Goal: Find specific page/section: Find specific page/section

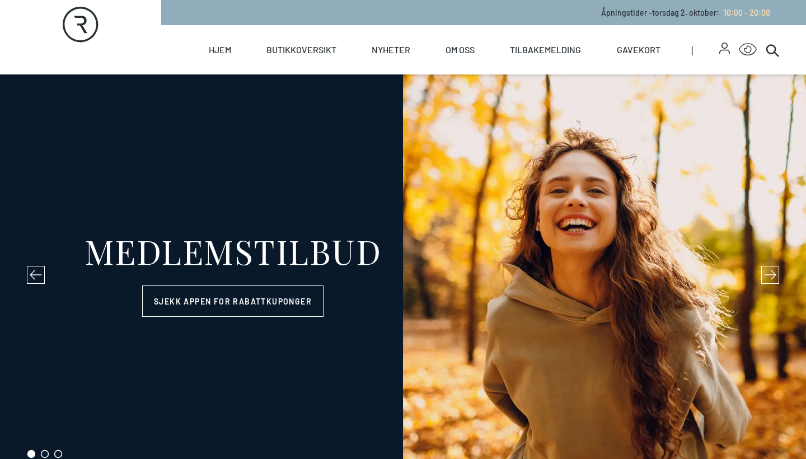
select select "NO"
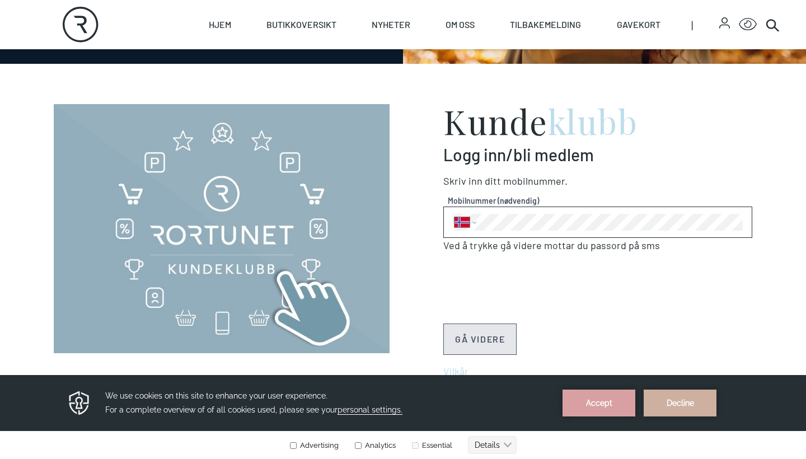
scroll to position [413, 0]
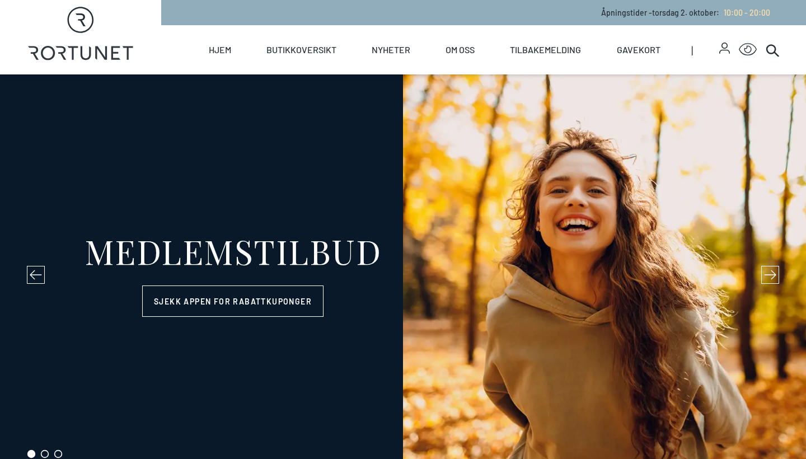
select select "NO"
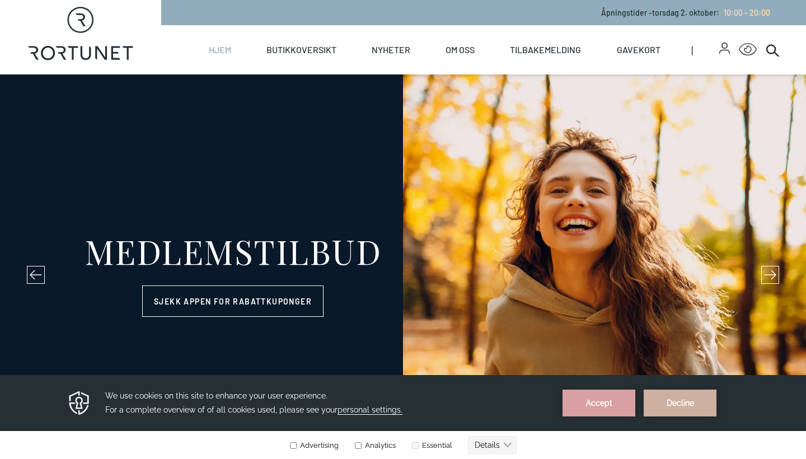
click at [226, 49] on link "Hjem" at bounding box center [220, 49] width 22 height 49
select select "NO"
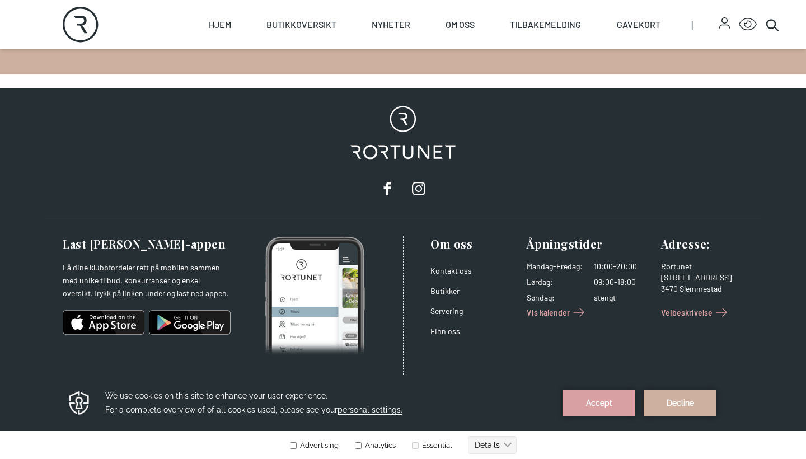
scroll to position [1881, 0]
click at [453, 289] on link "Butikker" at bounding box center [445, 291] width 29 height 10
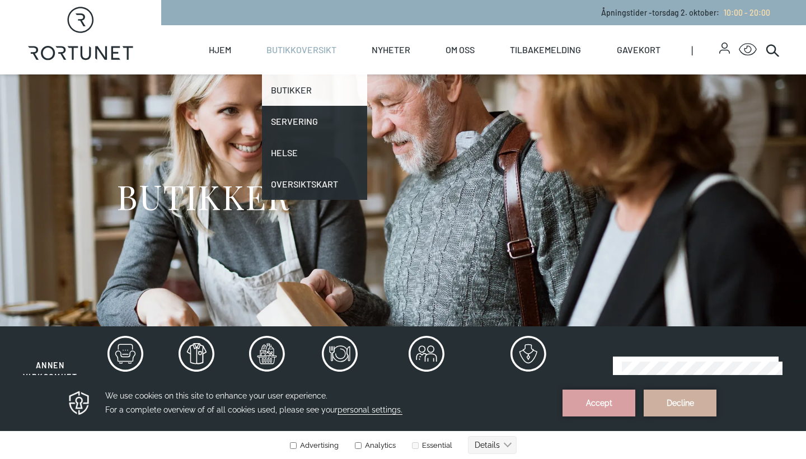
click at [302, 86] on link "Butikker" at bounding box center [314, 89] width 105 height 31
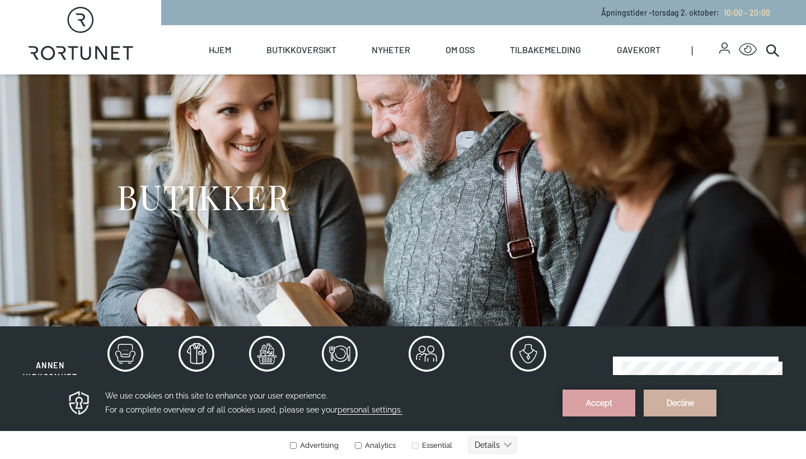
click at [84, 16] on icon at bounding box center [81, 19] width 10 height 13
select select "NO"
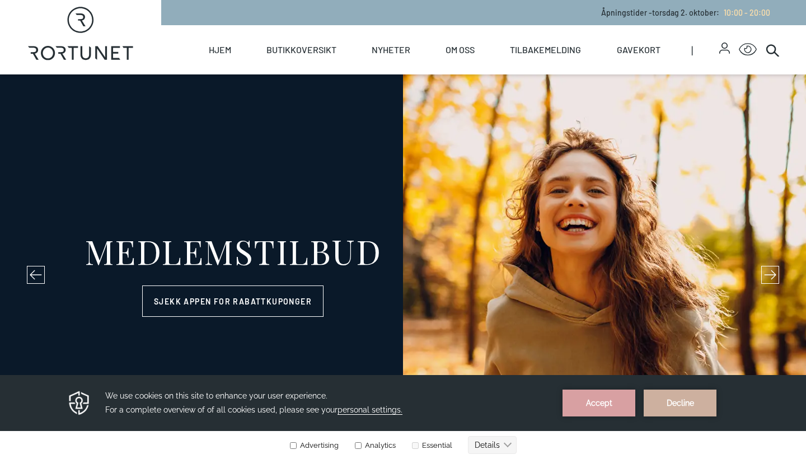
click at [84, 16] on icon at bounding box center [81, 19] width 10 height 13
select select "NO"
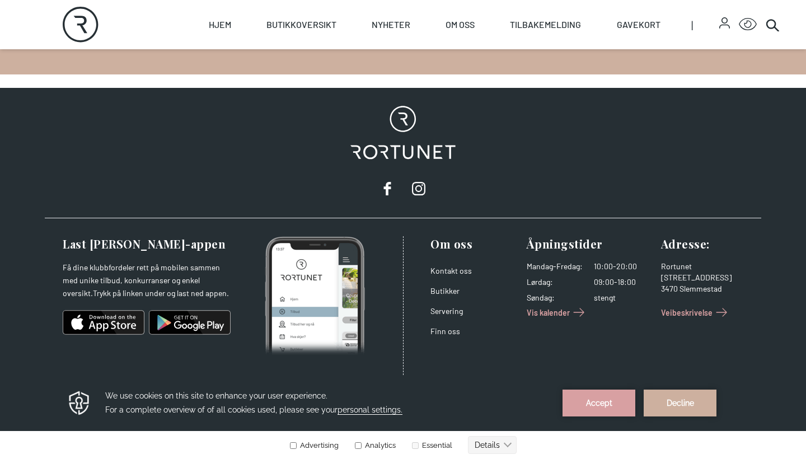
scroll to position [1881, 0]
click at [616, 402] on button "Accept" at bounding box center [599, 403] width 73 height 27
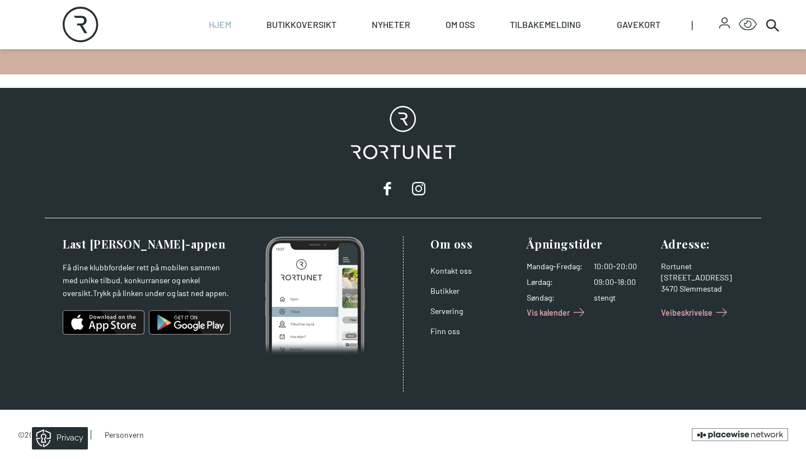
click at [223, 30] on link "Hjem" at bounding box center [220, 24] width 22 height 49
select select "NO"
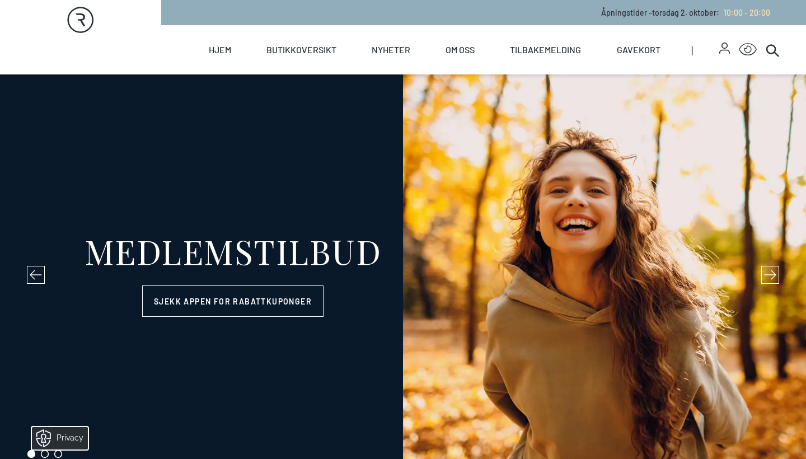
scroll to position [0, 0]
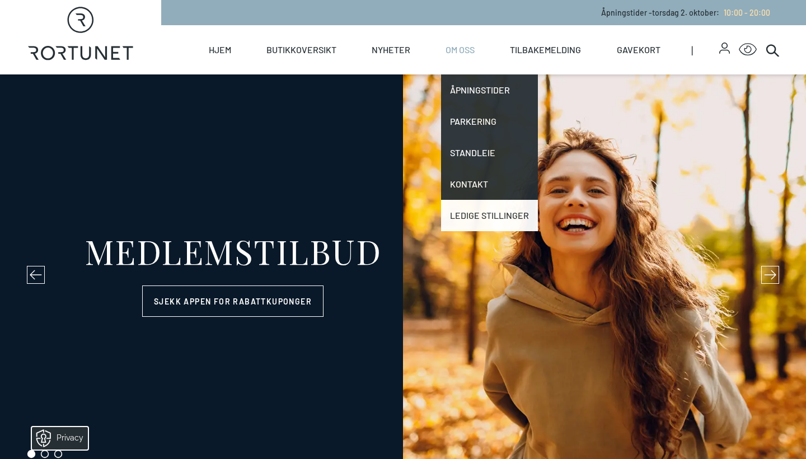
click at [452, 217] on link "Ledige stillinger" at bounding box center [489, 215] width 97 height 31
